Goal: Information Seeking & Learning: Learn about a topic

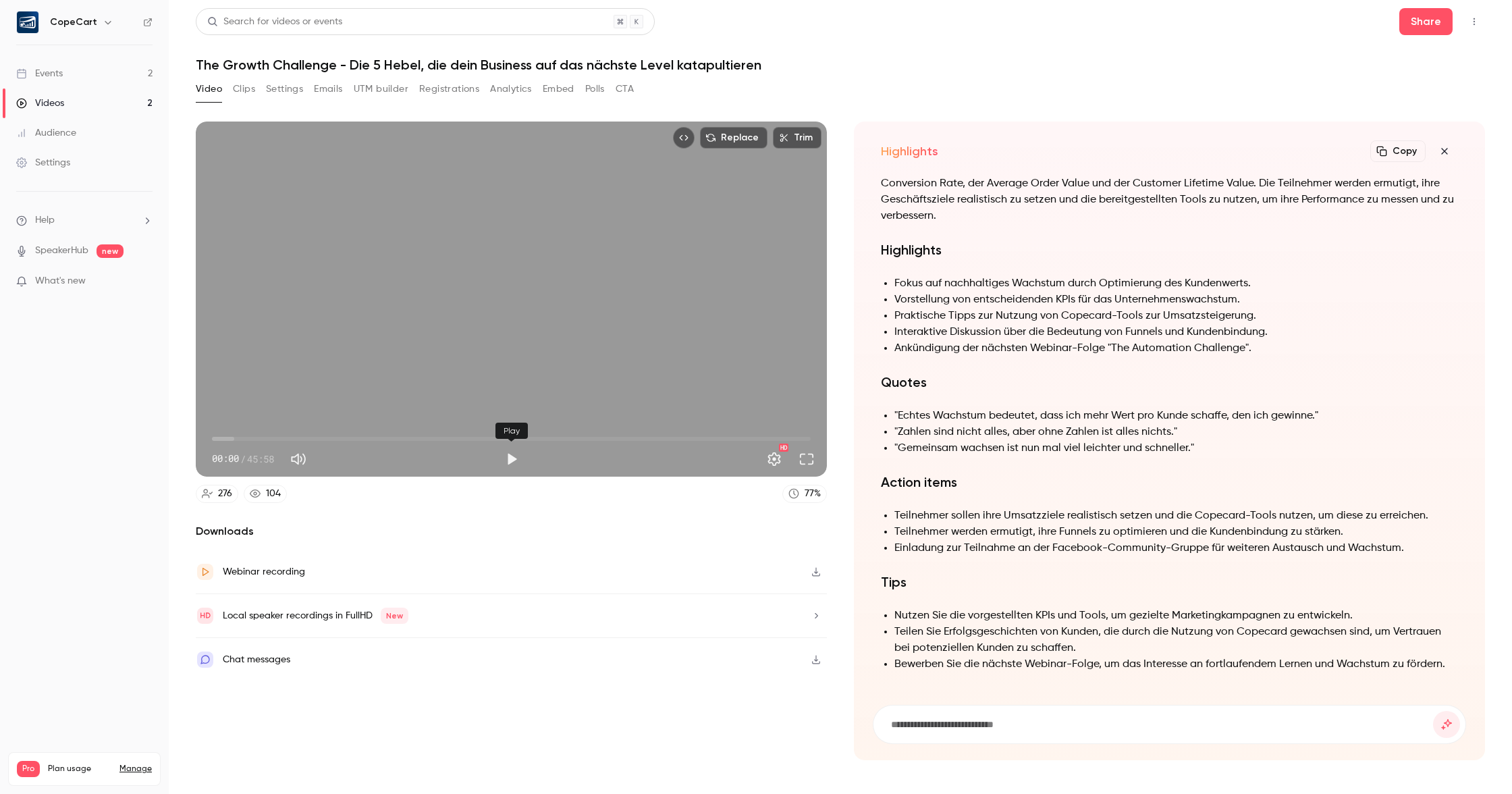
click at [510, 461] on button "Play" at bounding box center [512, 459] width 27 height 27
click at [507, 456] on button "Pause" at bounding box center [512, 459] width 27 height 27
click at [510, 457] on button "Play" at bounding box center [512, 459] width 27 height 27
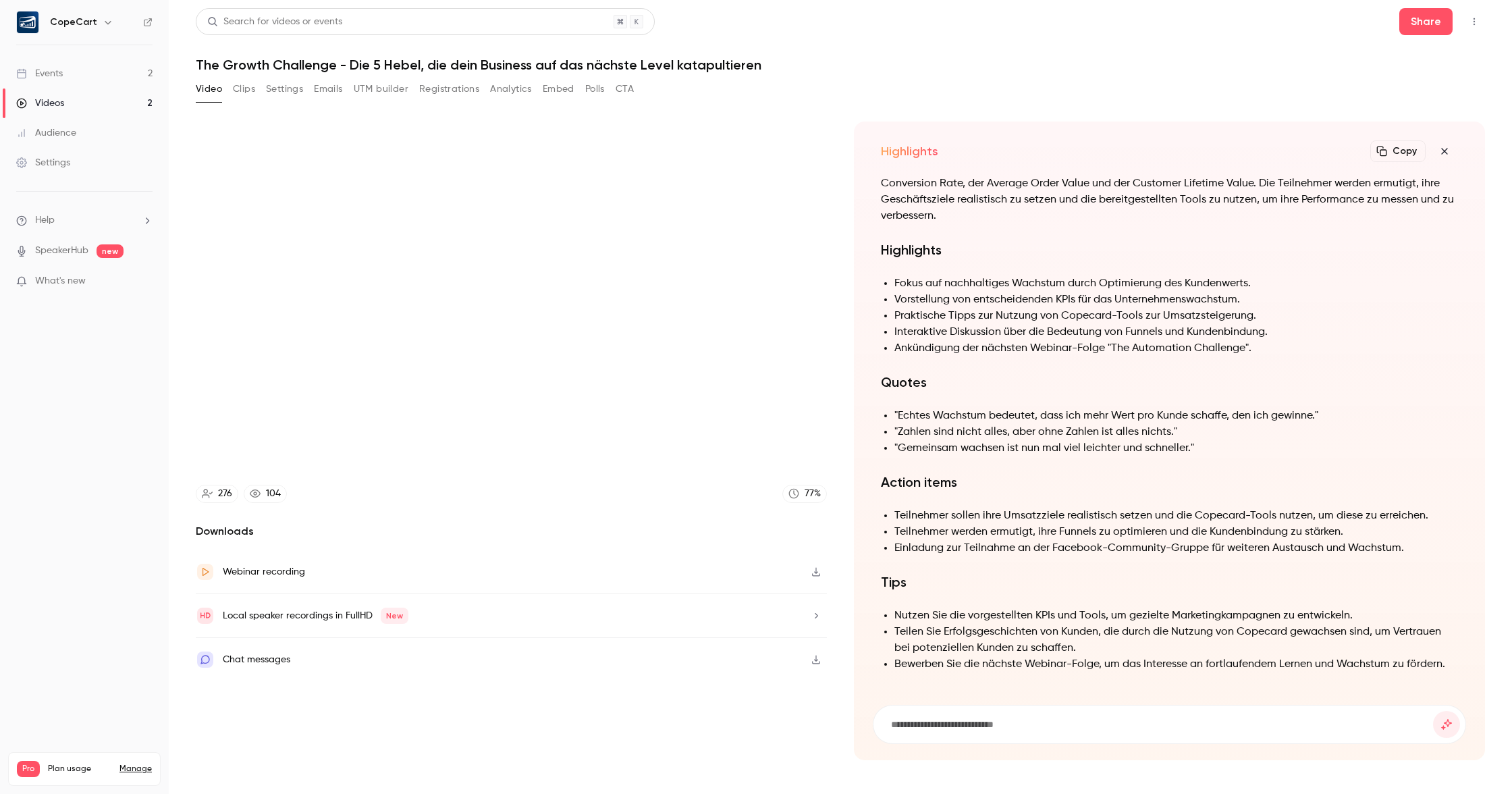
click at [1445, 149] on icon "button" at bounding box center [1444, 151] width 17 height 11
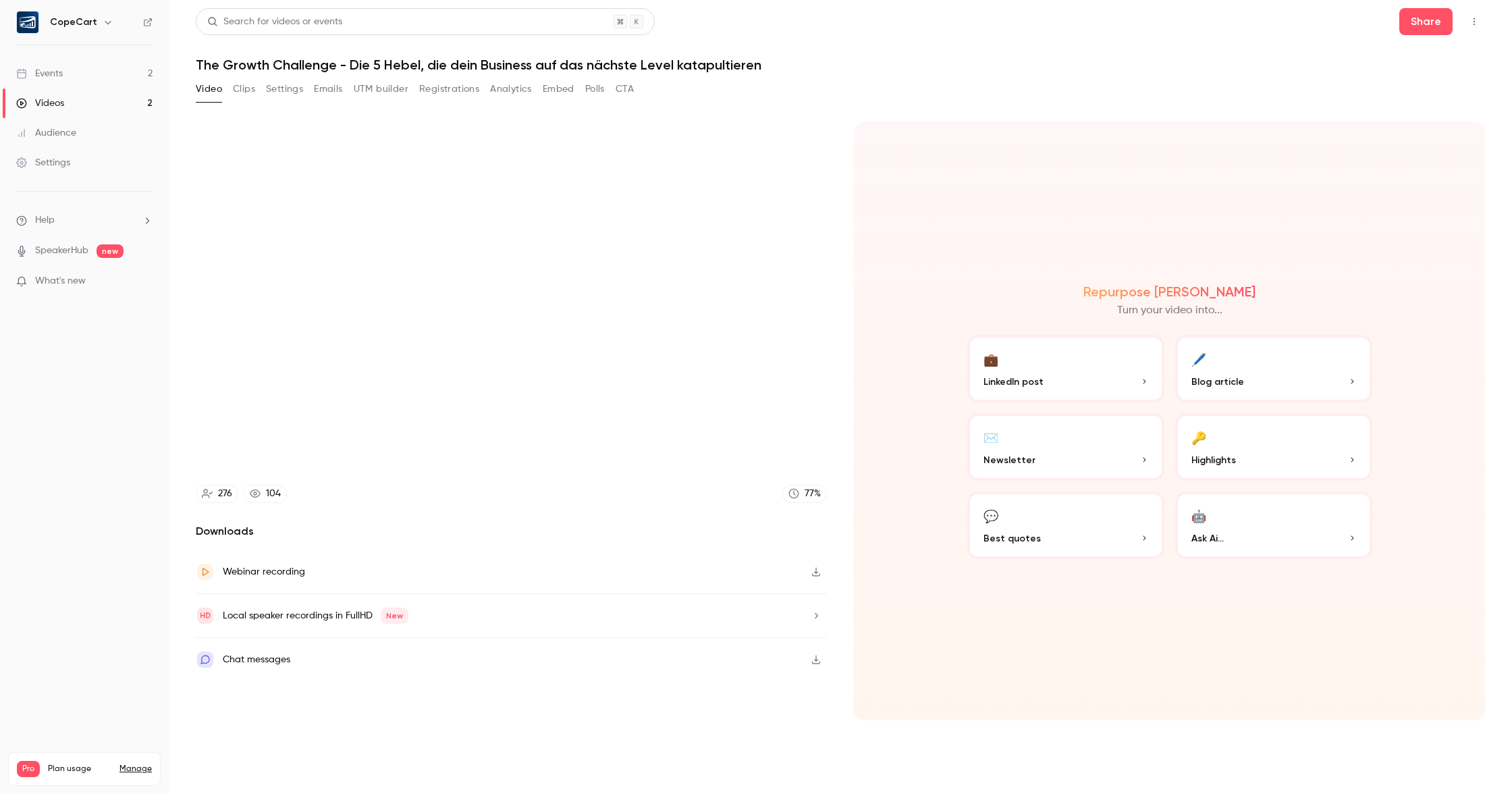
click at [1123, 511] on button "💬 Best quotes" at bounding box center [1066, 525] width 197 height 68
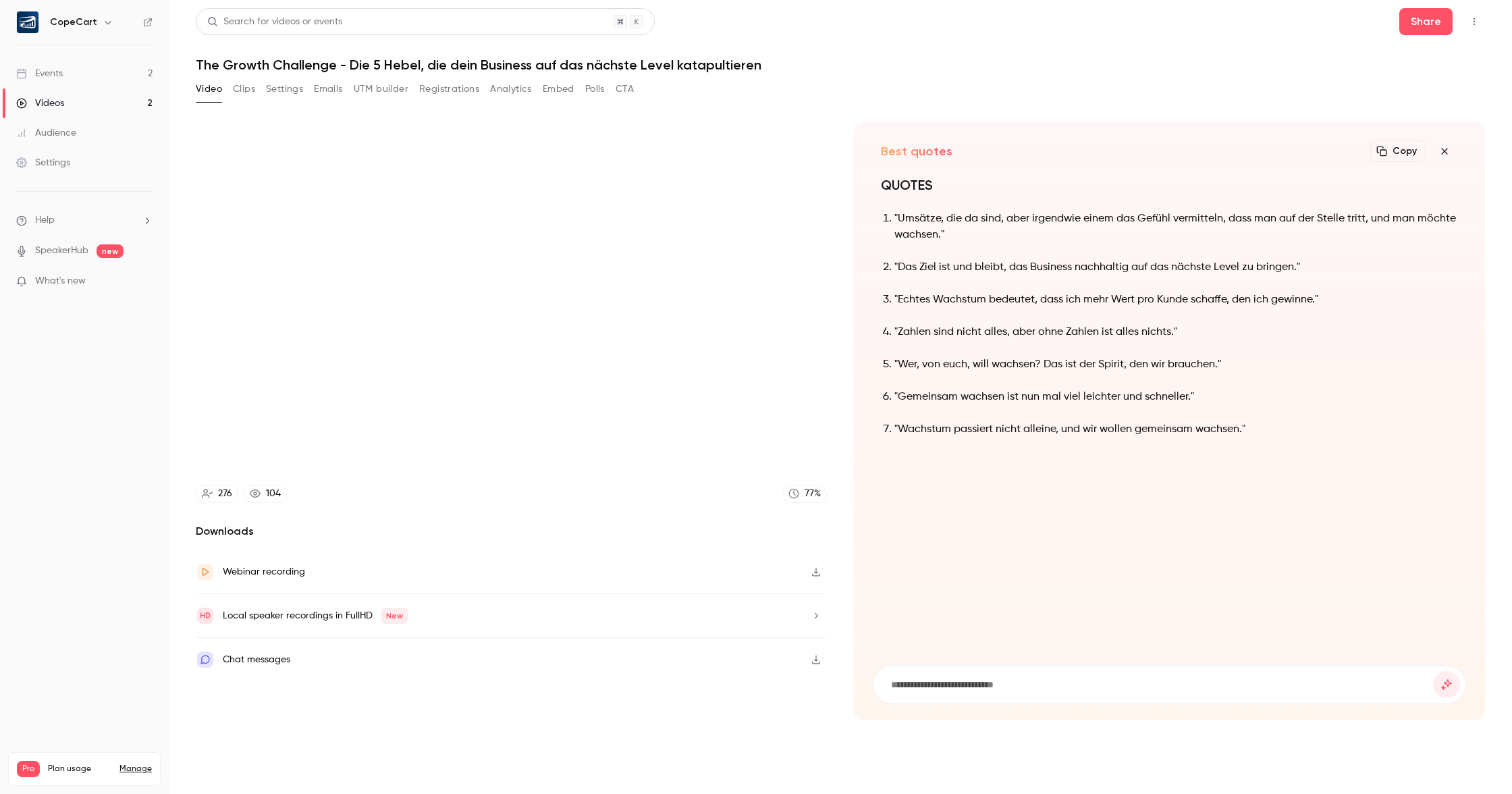
type input "*****"
click at [78, 81] on link "Events 2" at bounding box center [84, 73] width 169 height 29
